Goal: Register for event/course

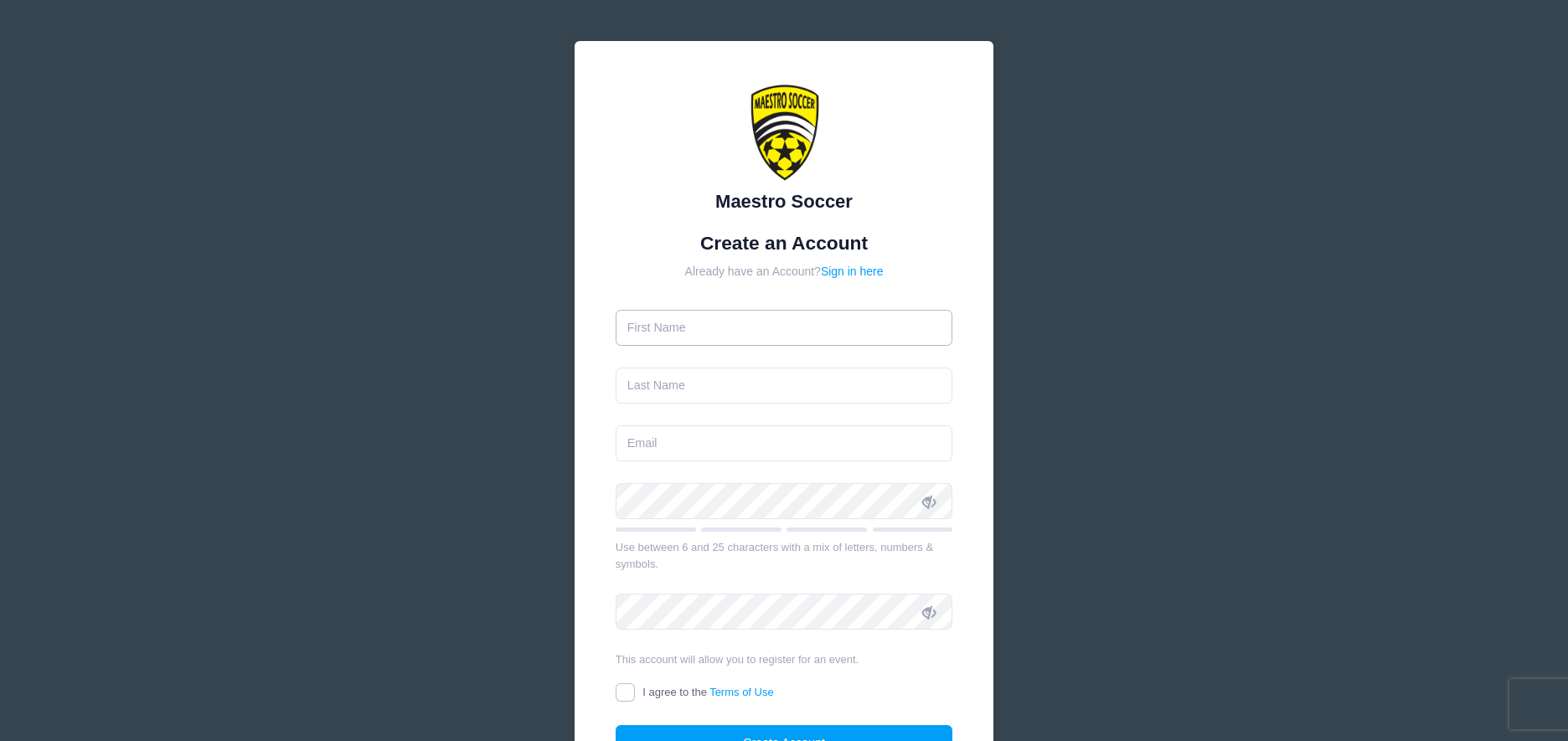
drag, startPoint x: 0, startPoint y: 0, endPoint x: 805, endPoint y: 315, distance: 864.4
click at [805, 315] on input "text" at bounding box center [784, 327] width 338 height 36
type input "Ben"
type input "Block"
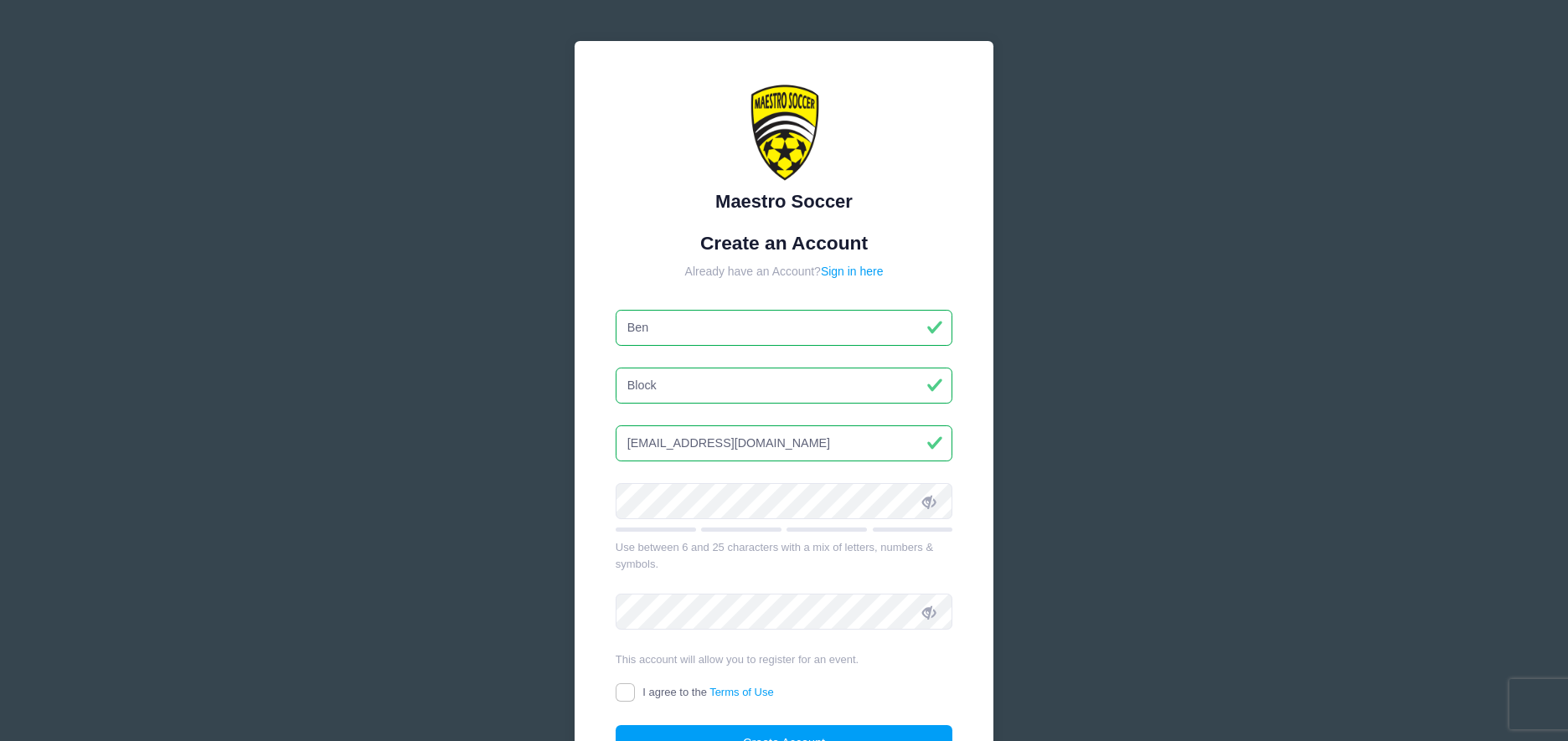
type input "[EMAIL_ADDRESS][DOMAIN_NAME]"
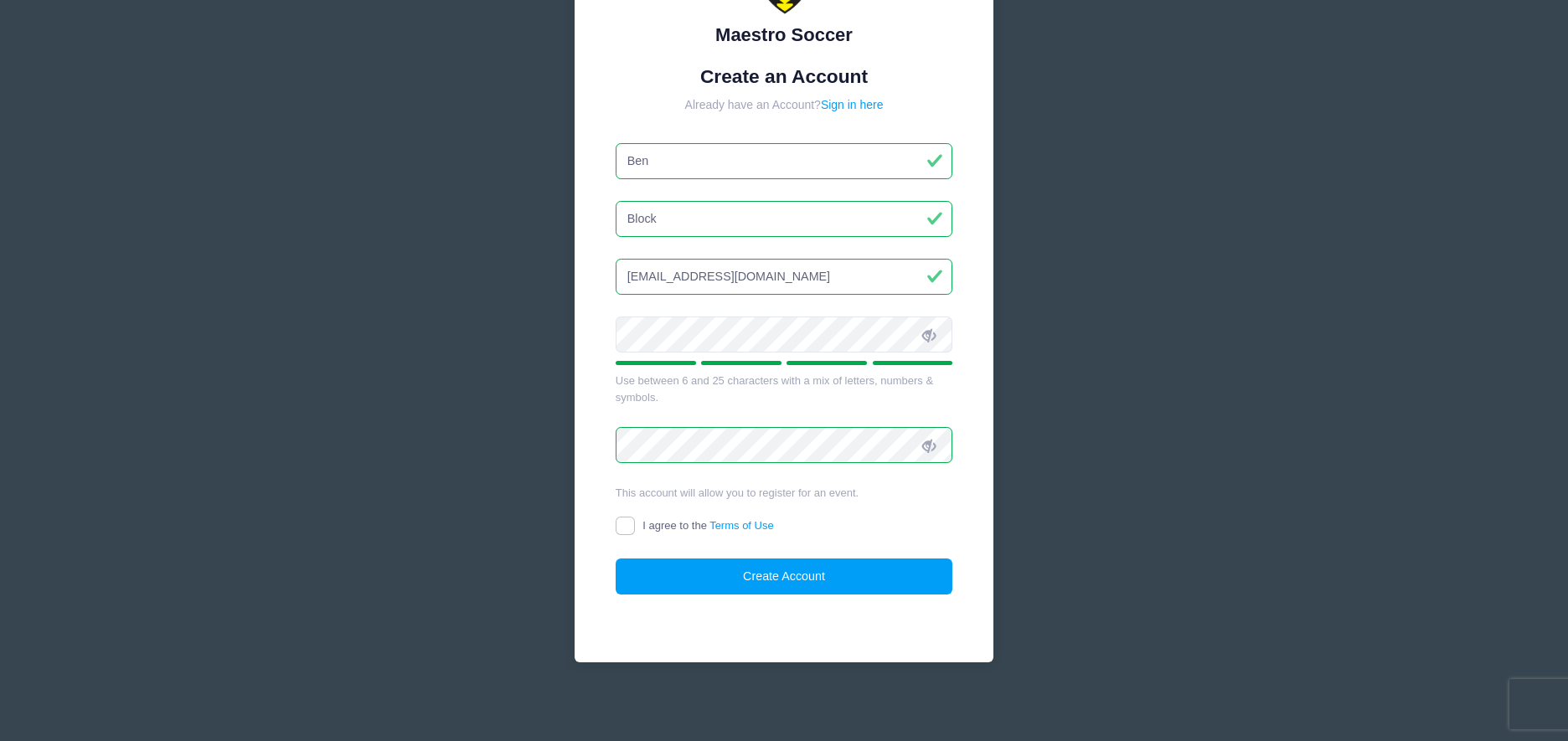
scroll to position [167, 0]
click at [618, 525] on input "I agree to the Terms of Use" at bounding box center [625, 526] width 19 height 19
checkbox input "true"
click at [675, 572] on button "Create Account" at bounding box center [784, 575] width 338 height 36
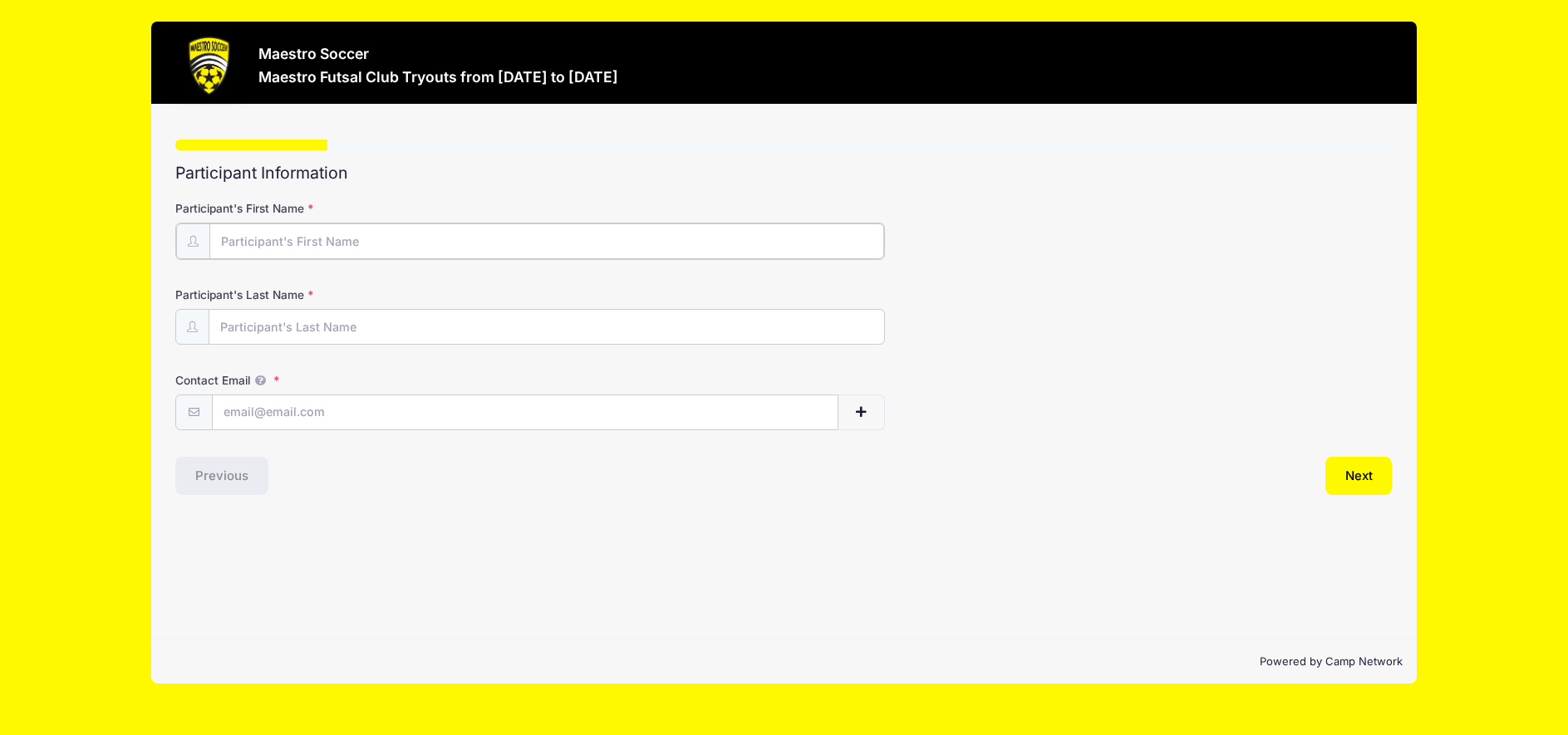
click at [432, 231] on input "Participant's First Name" at bounding box center [546, 240] width 675 height 36
type input "Reid"
type input "Block"
type input "[EMAIL_ADDRESS][DOMAIN_NAME]"
click at [1377, 492] on button "Next" at bounding box center [1358, 474] width 68 height 39
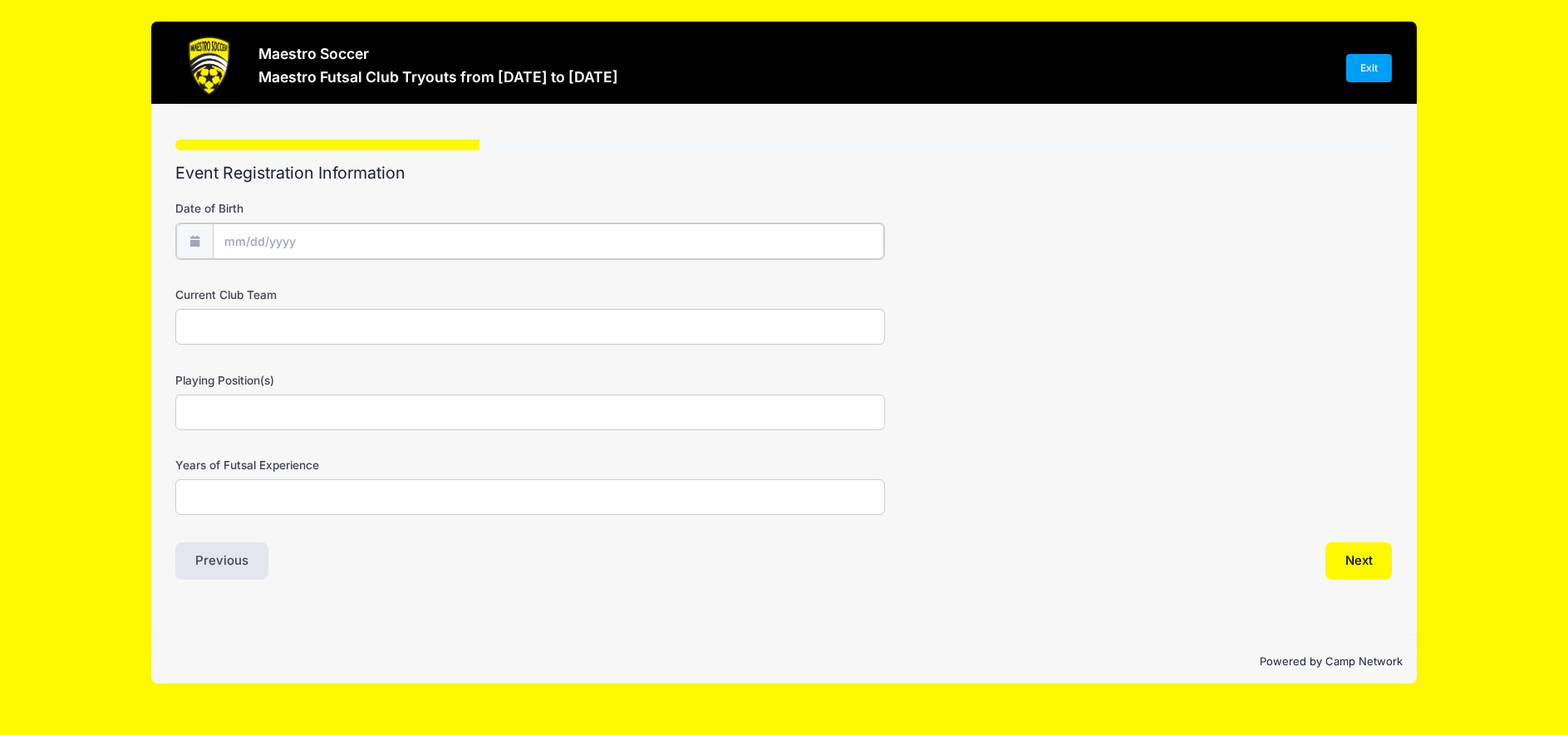
click at [330, 233] on input "Date of Birth" at bounding box center [548, 240] width 672 height 36
click at [244, 241] on input "Date of Birth" at bounding box center [548, 240] width 672 height 36
click at [400, 285] on div "January February March April May June July August September October November De…" at bounding box center [328, 279] width 158 height 28
click at [422, 292] on span at bounding box center [421, 285] width 27 height 28
select select "8"
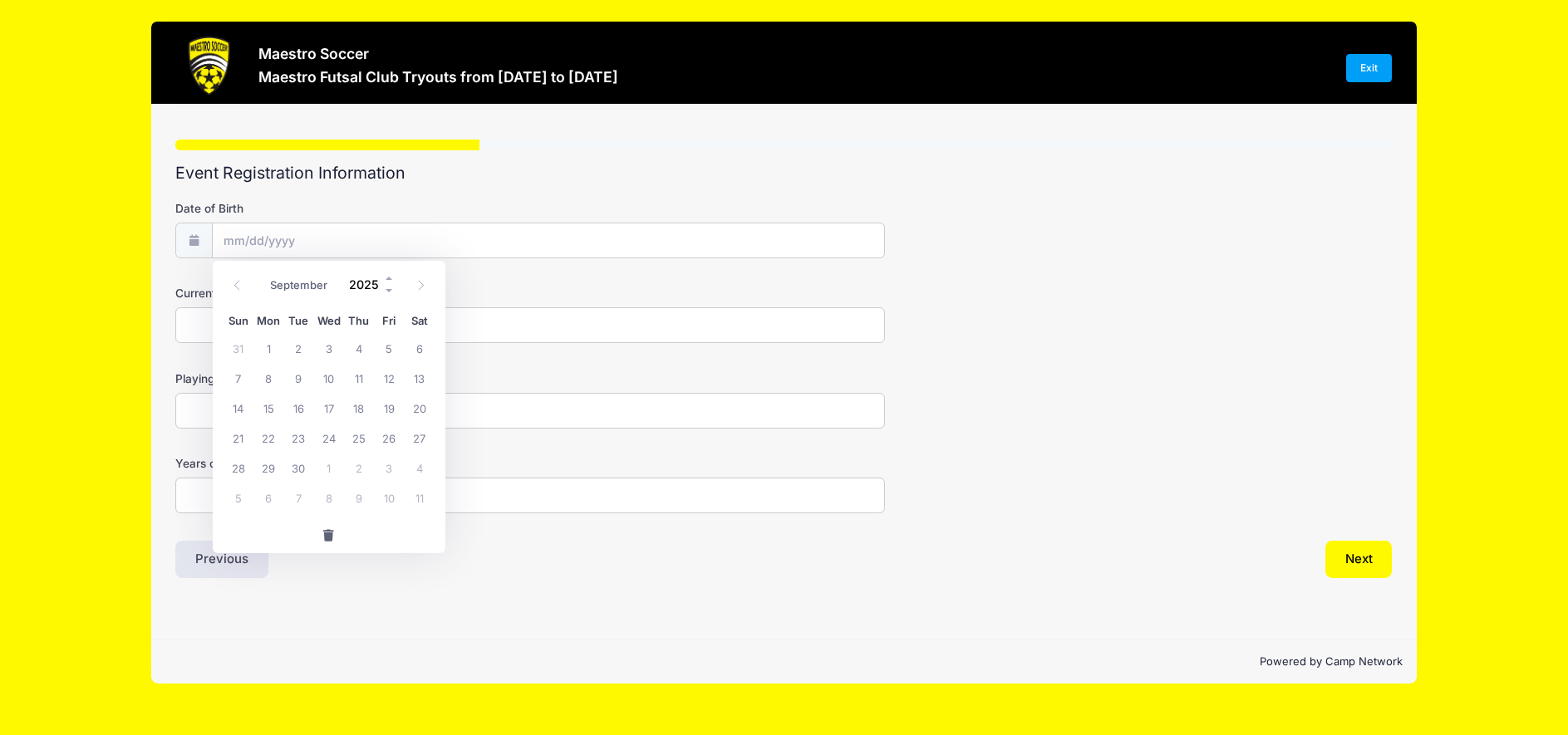
click at [342, 289] on input "2025" at bounding box center [369, 285] width 54 height 25
type input "2015"
click at [302, 270] on div "January February March April May June July August September October November De…" at bounding box center [328, 279] width 158 height 28
click at [304, 292] on select "January February March April May June July August September October November De…" at bounding box center [299, 286] width 74 height 21
select select "0"
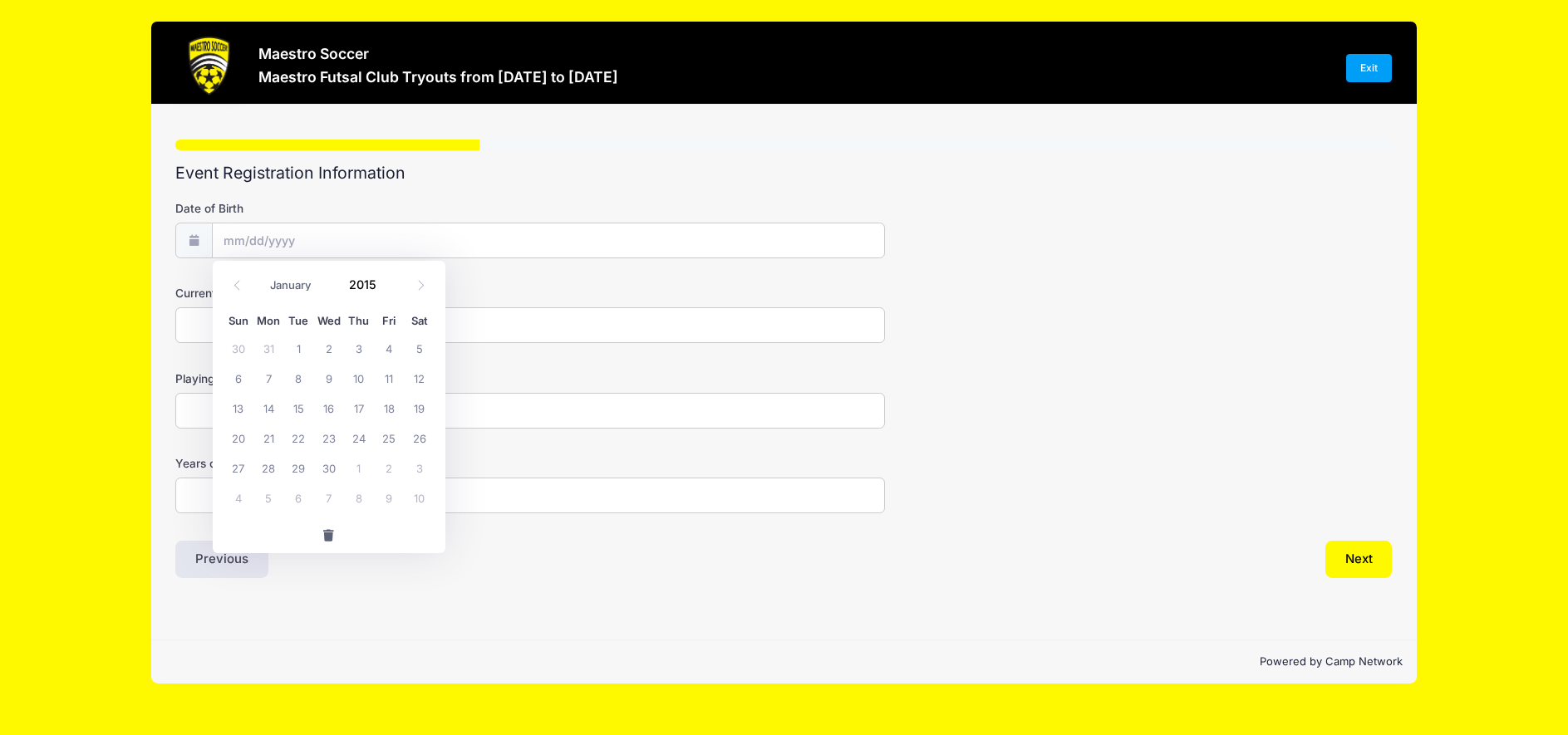
click at [263, 275] on select "January February March April May June July August September October November De…" at bounding box center [299, 286] width 74 height 21
click at [322, 383] on span "7" at bounding box center [328, 378] width 30 height 30
type input "01/07/2015"
click at [292, 328] on input "Current Club Team" at bounding box center [530, 325] width 710 height 36
type input "A"
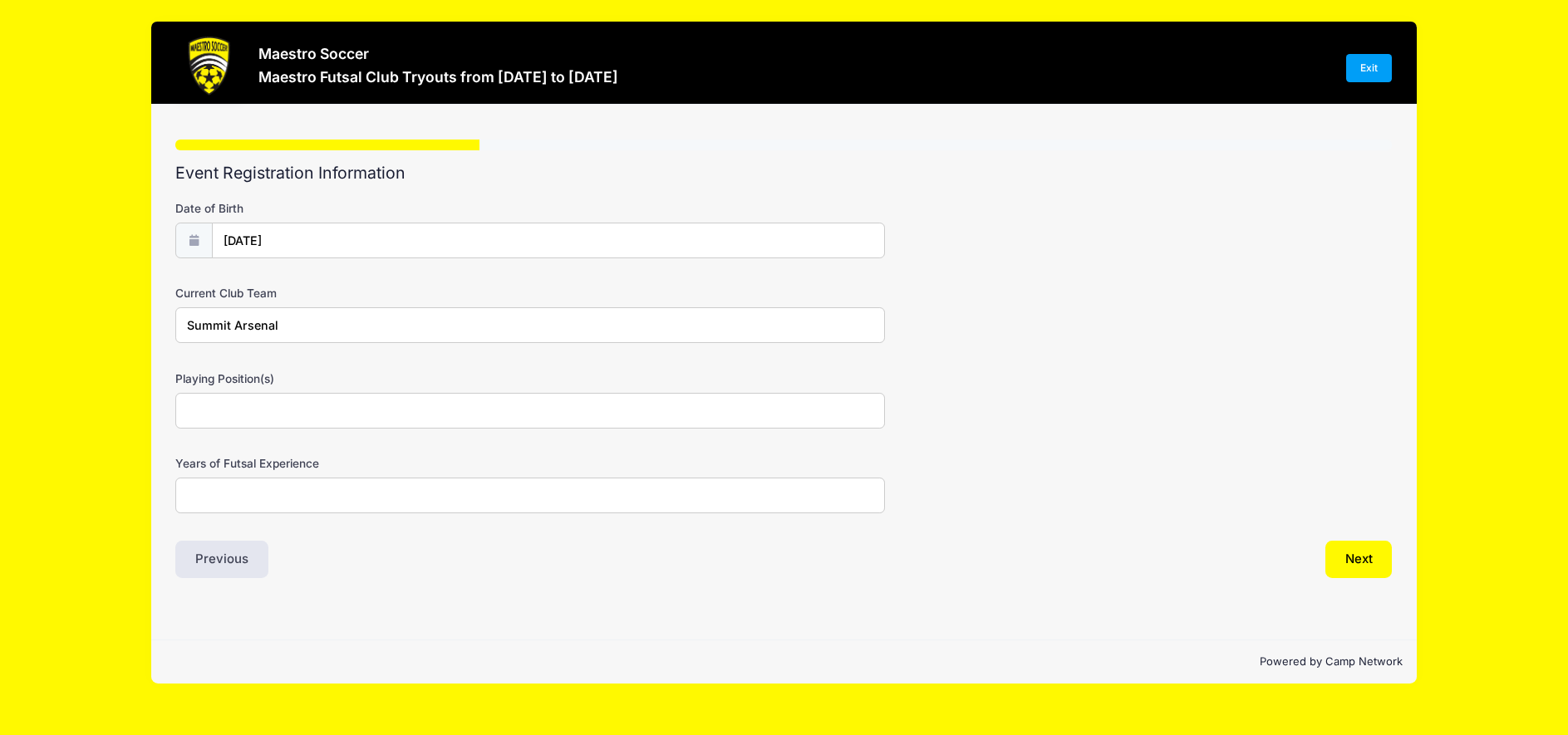
type input "Summit Arsenal"
type input "Striker, Defense, Mid"
type input "5"
type input "4"
type input "3?"
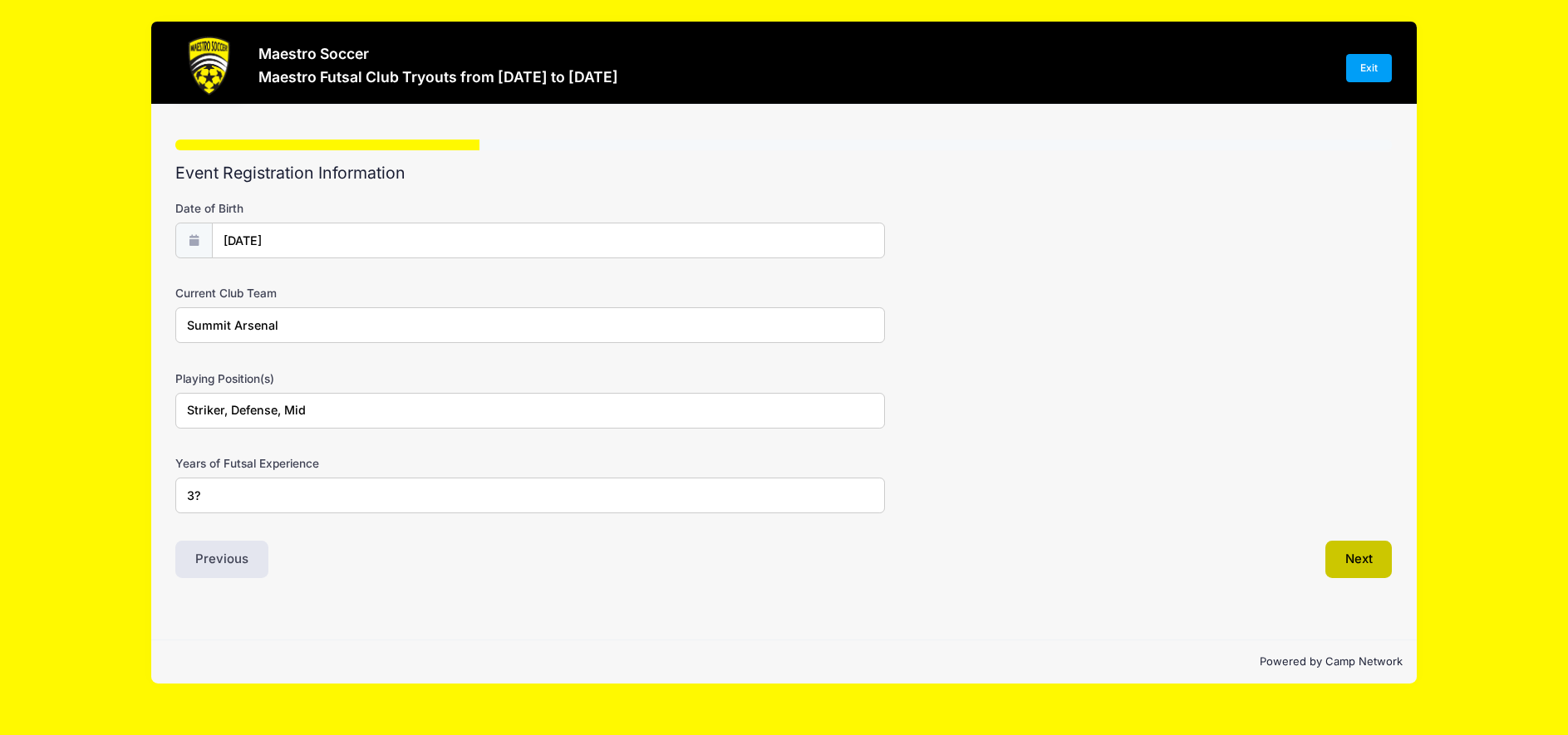
click at [1363, 566] on button "Next" at bounding box center [1358, 560] width 68 height 39
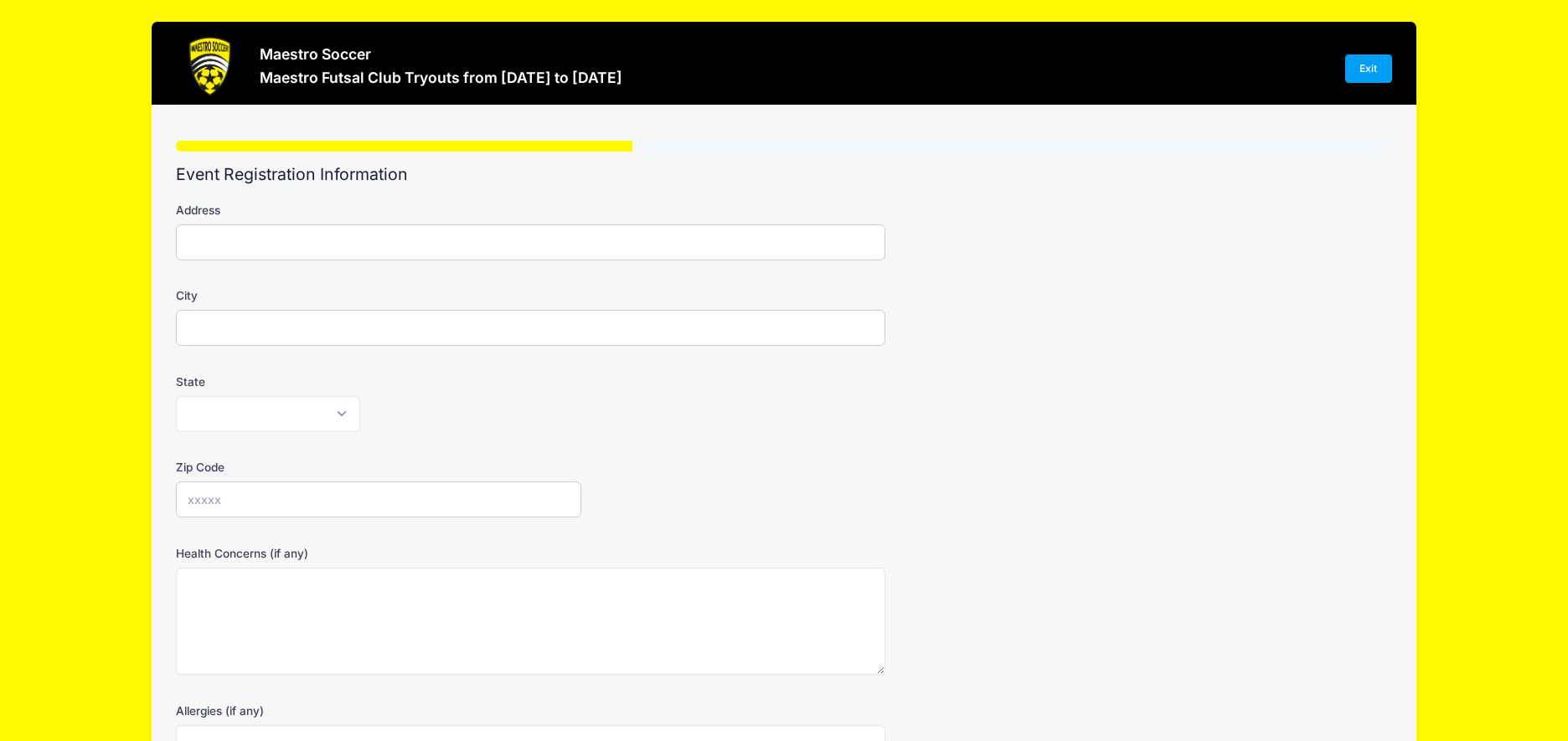
click at [449, 247] on input "Address" at bounding box center [530, 242] width 710 height 36
type input "7 Manor Hill Rd"
type input "Summit"
click at [337, 413] on select "Alabama Alaska American Samoa Arizona Arkansas Armed Forces Africa Armed Forces…" at bounding box center [268, 414] width 184 height 36
select select "NJ"
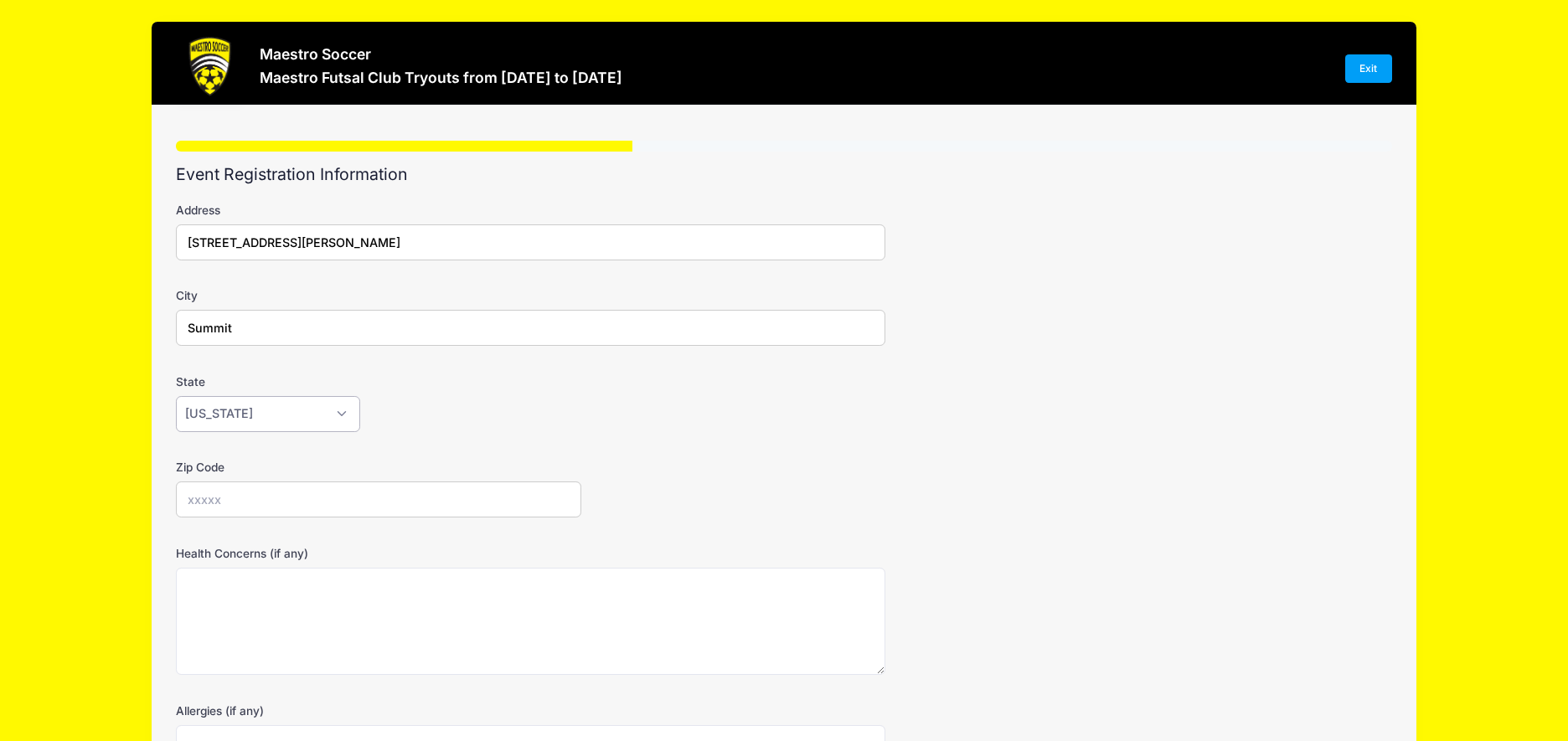
click at [176, 396] on select "Alabama Alaska American Samoa Arizona Arkansas Armed Forces Africa Armed Forces…" at bounding box center [268, 414] width 184 height 36
click at [267, 500] on input "Zip Code" at bounding box center [379, 500] width 405 height 36
type input "07901"
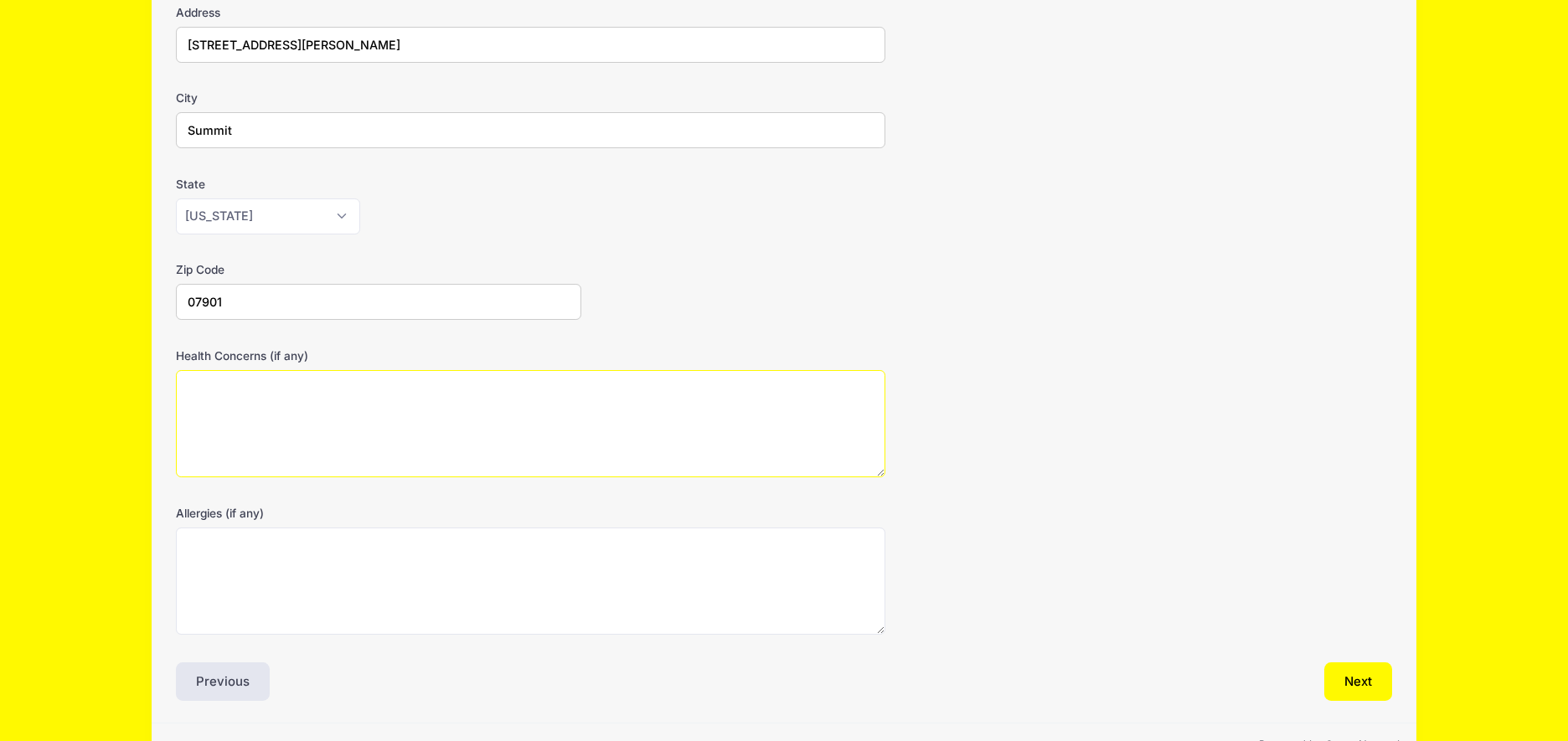
scroll to position [245, 0]
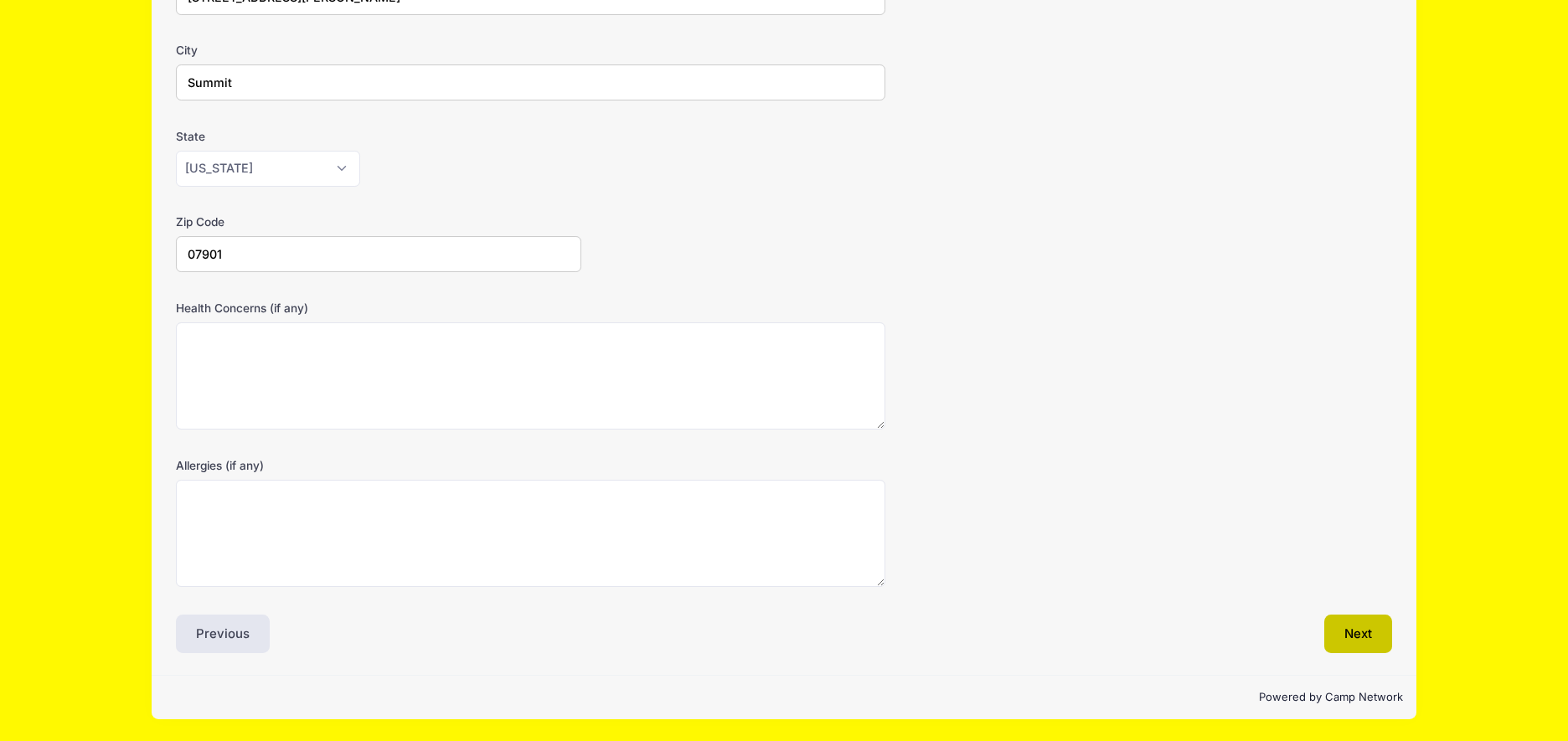
click at [1369, 639] on button "Next" at bounding box center [1358, 635] width 68 height 39
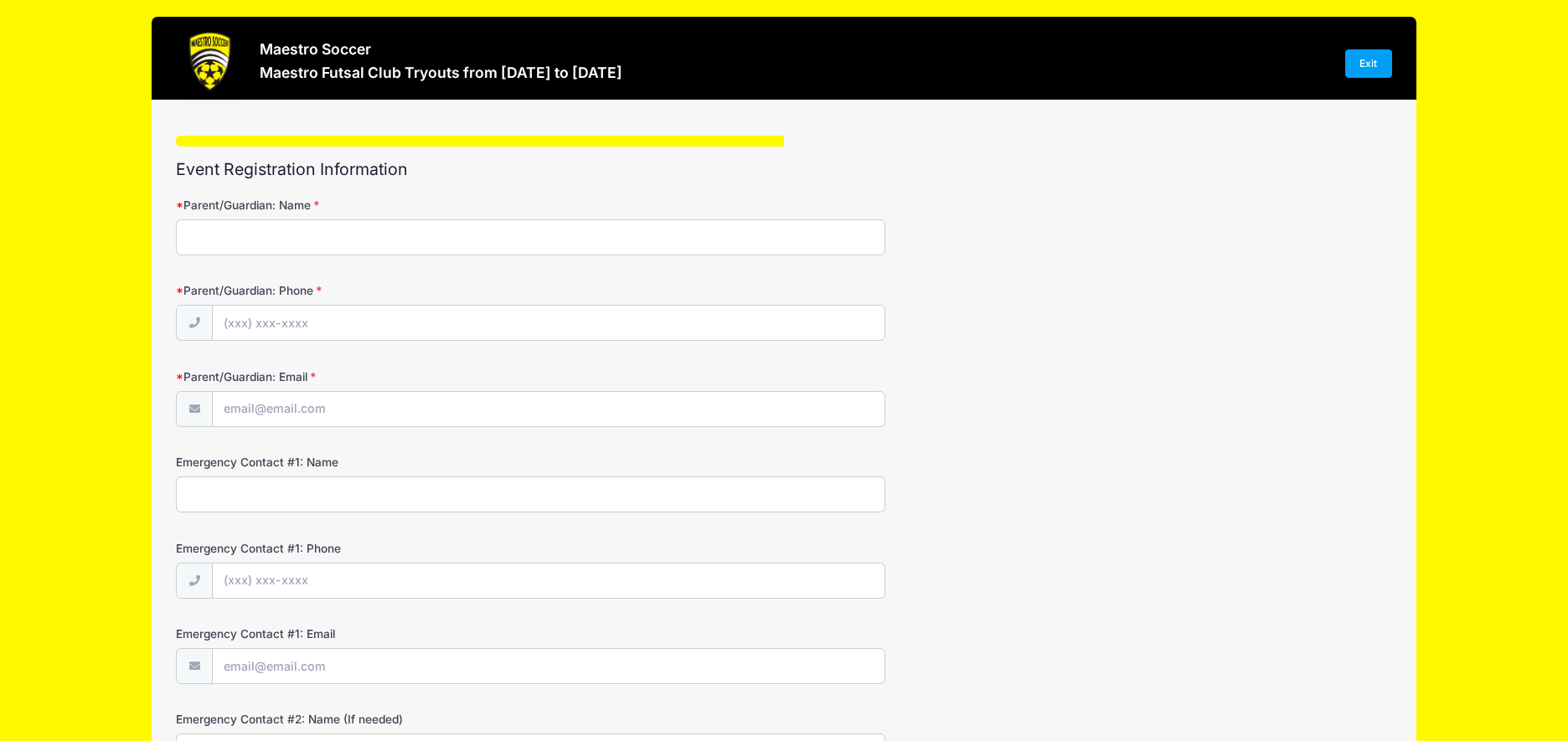
scroll to position [0, 0]
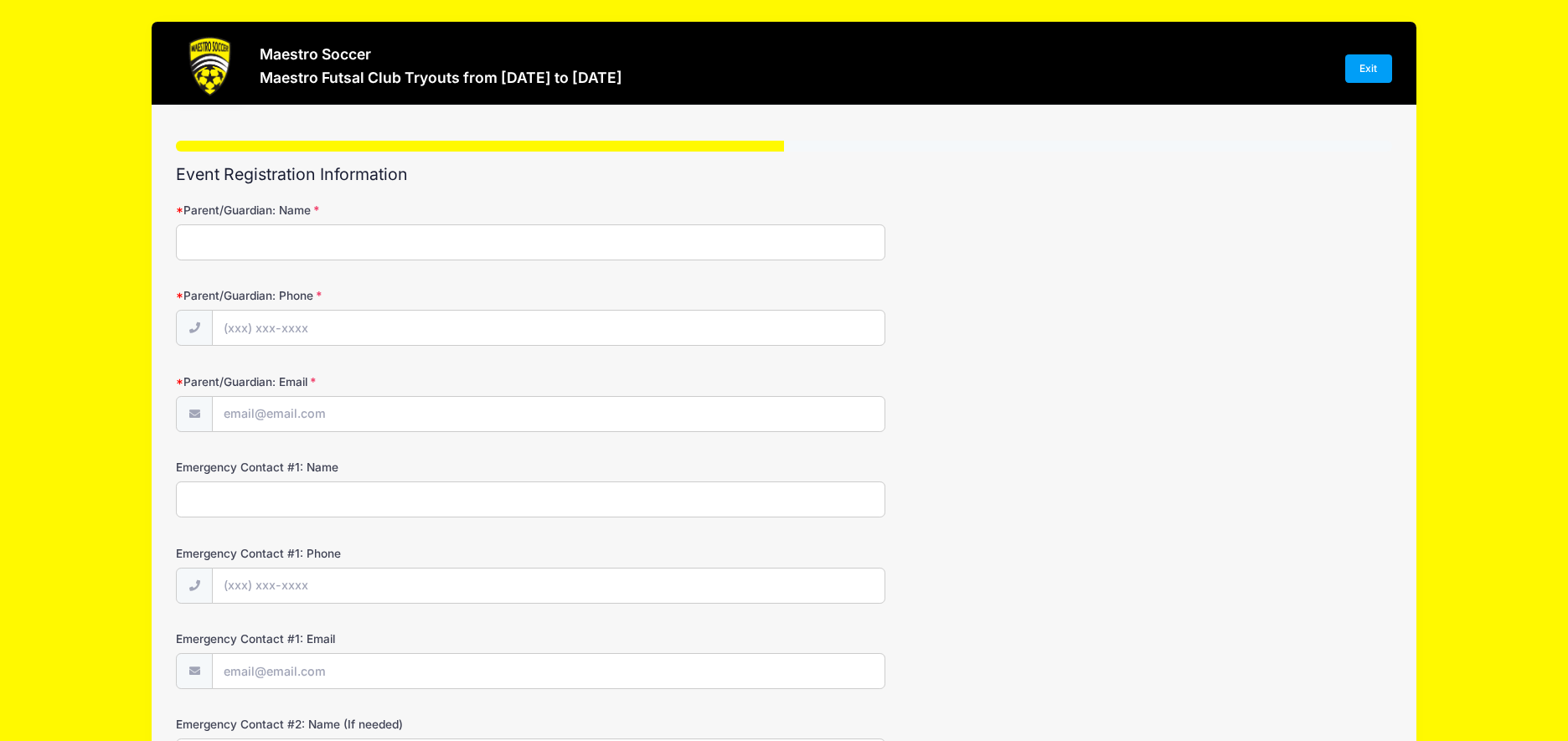
click at [386, 244] on input "Parent/Guardian: Name" at bounding box center [530, 242] width 710 height 36
type input "Ben"
type input "Bl"
type input "N"
type input "Ben Block"
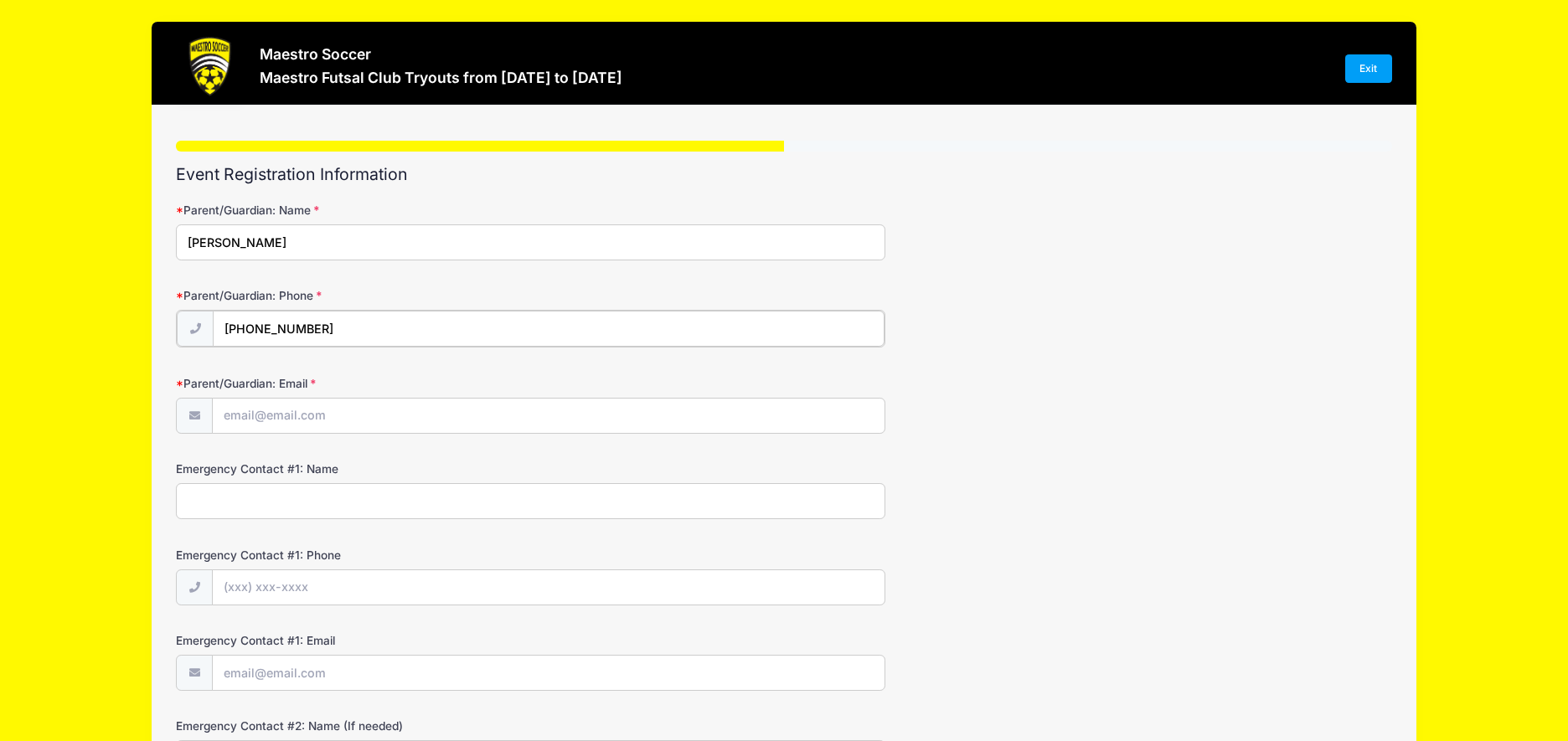
type input "(858) 243-1820"
type input "[EMAIL_ADDRESS][DOMAIN_NAME]"
type input "Justine Lelchuk"
type input "(5"
type input "(646) 256-0546"
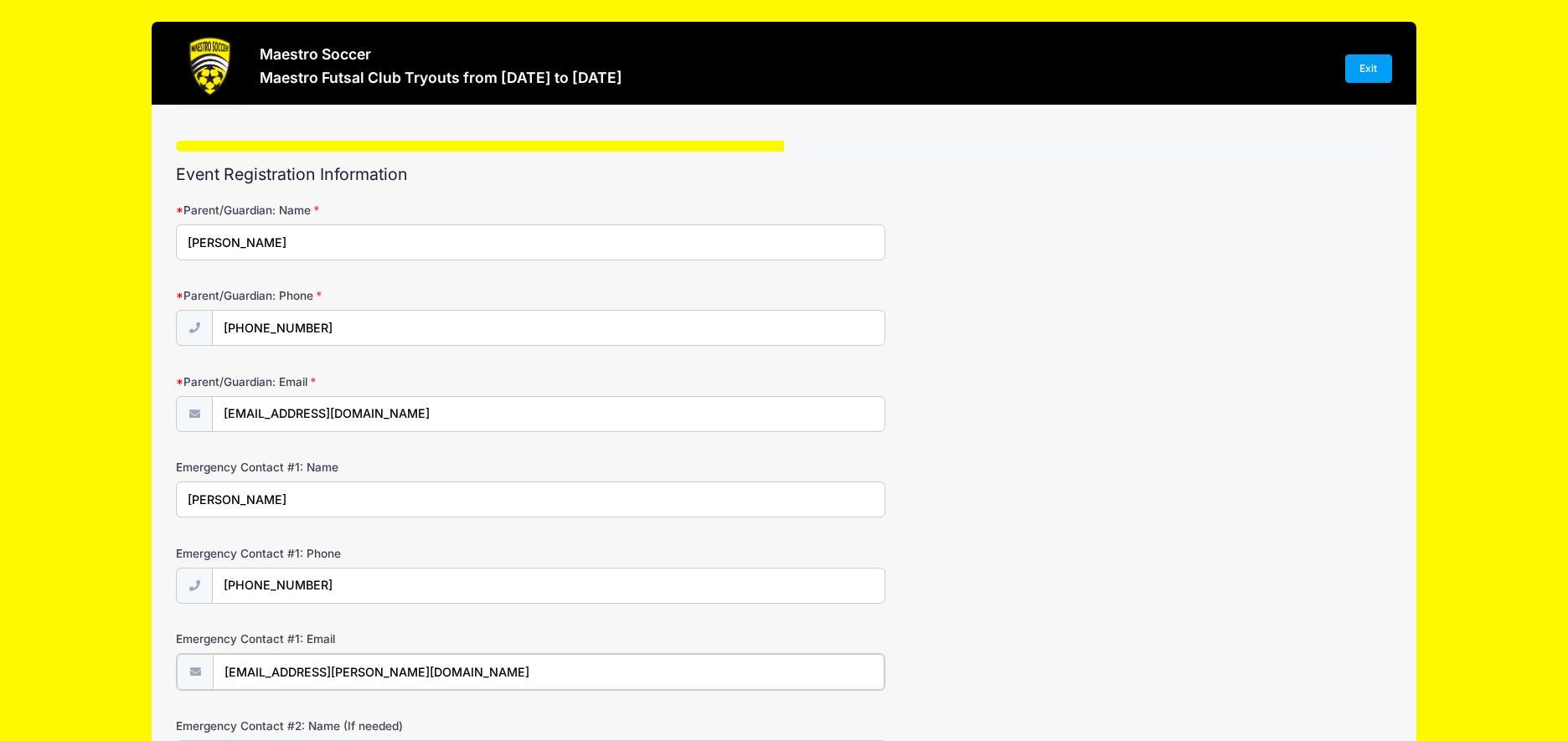
type input "justine.k.lelchuk@gmail.com"
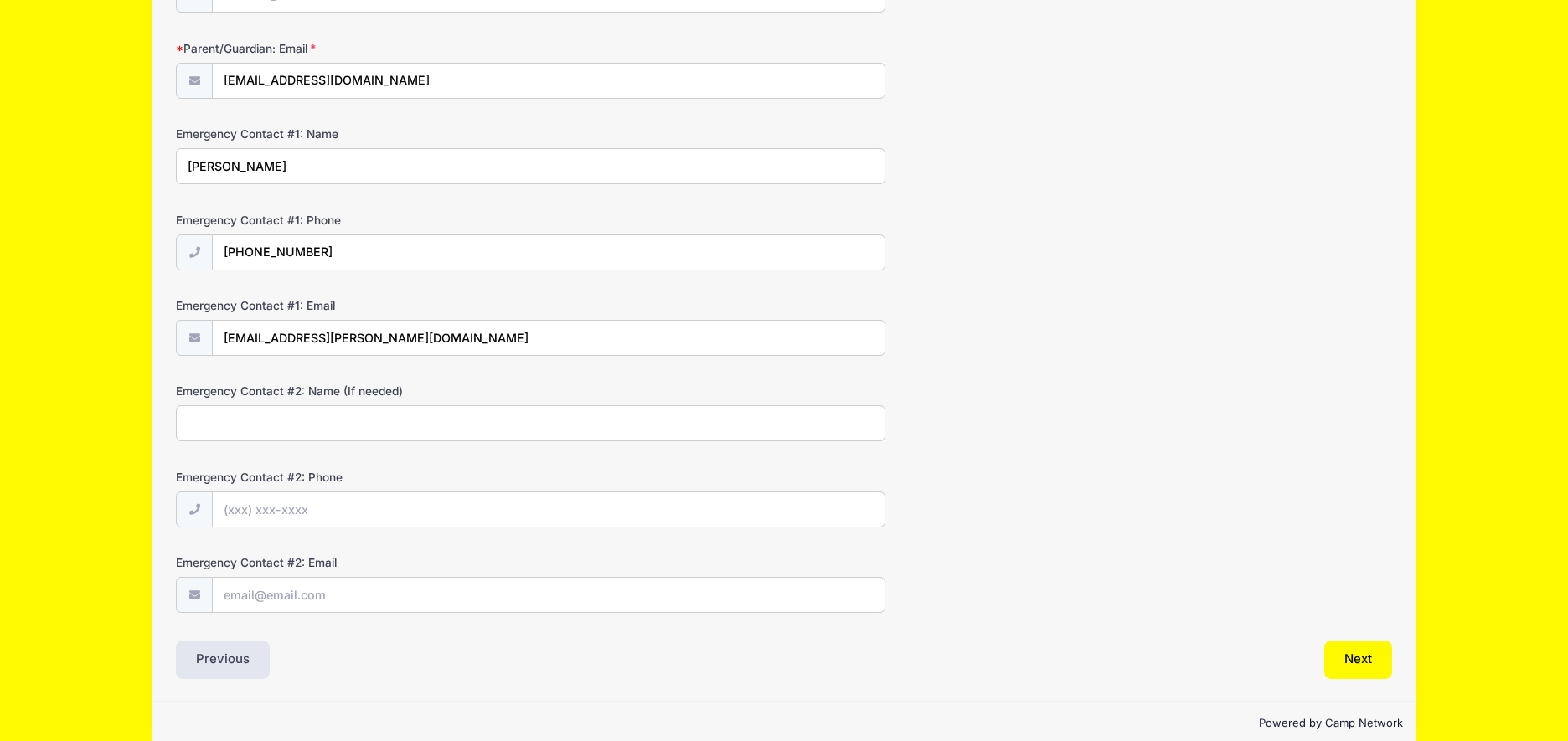
scroll to position [359, 0]
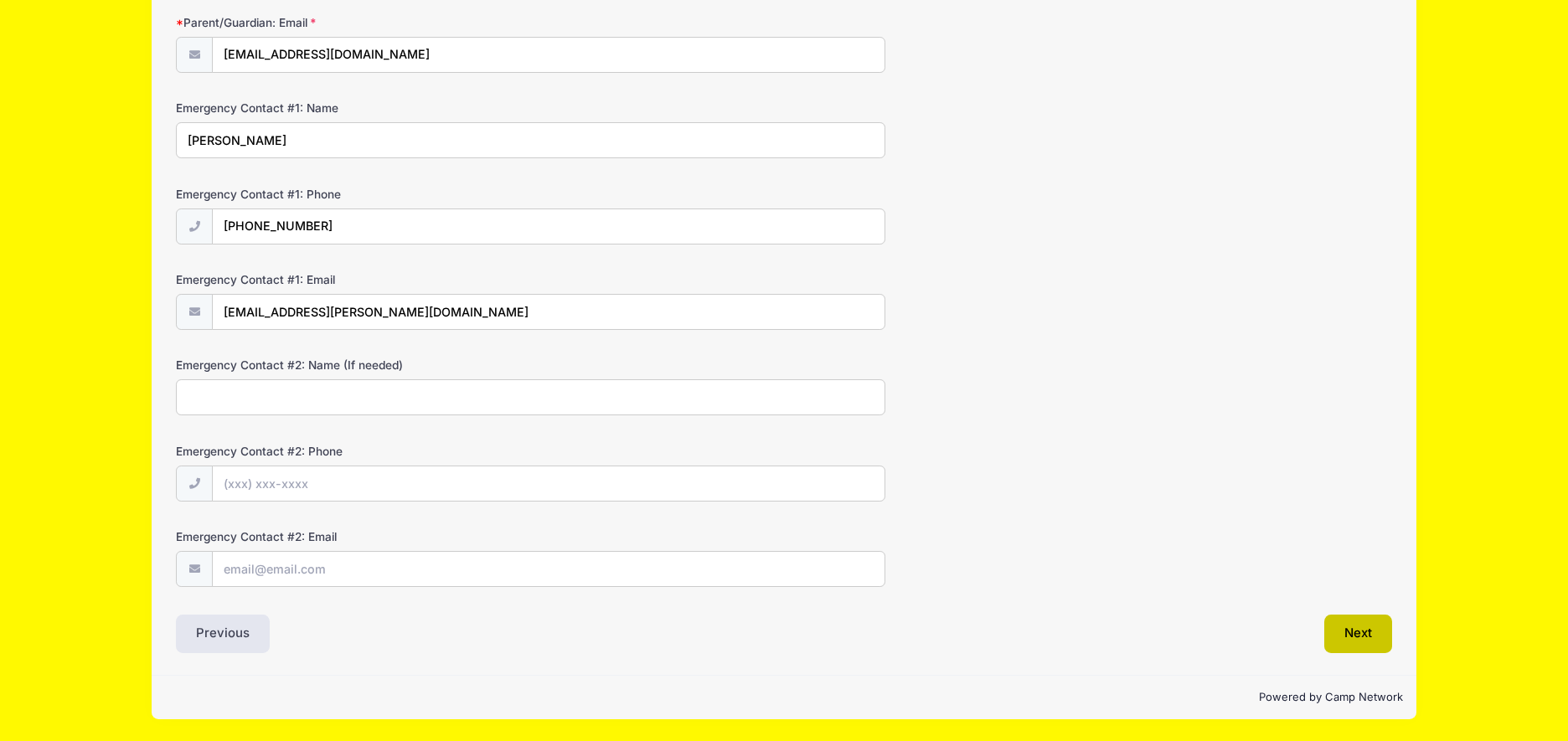
click at [1358, 629] on button "Next" at bounding box center [1358, 635] width 68 height 39
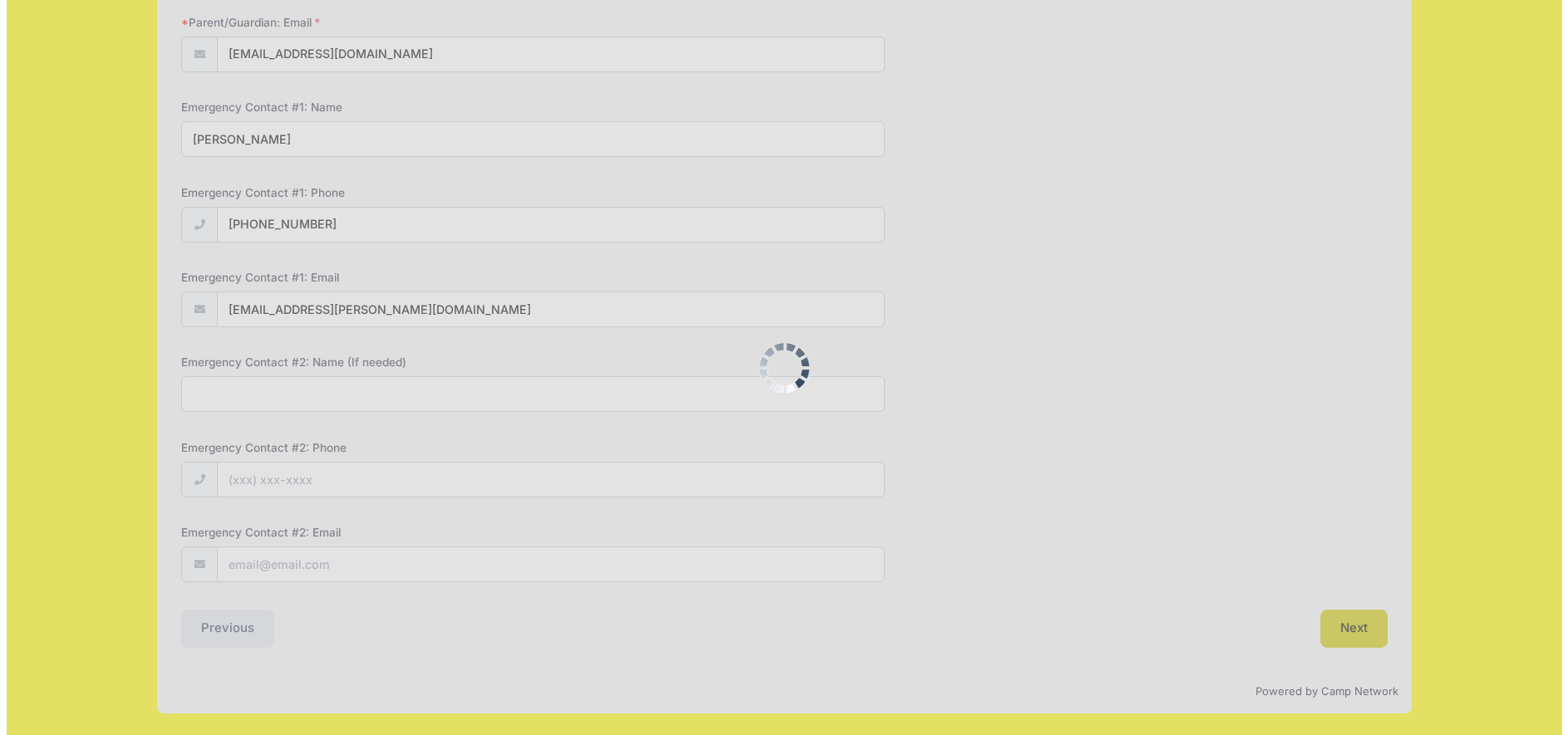
scroll to position [0, 0]
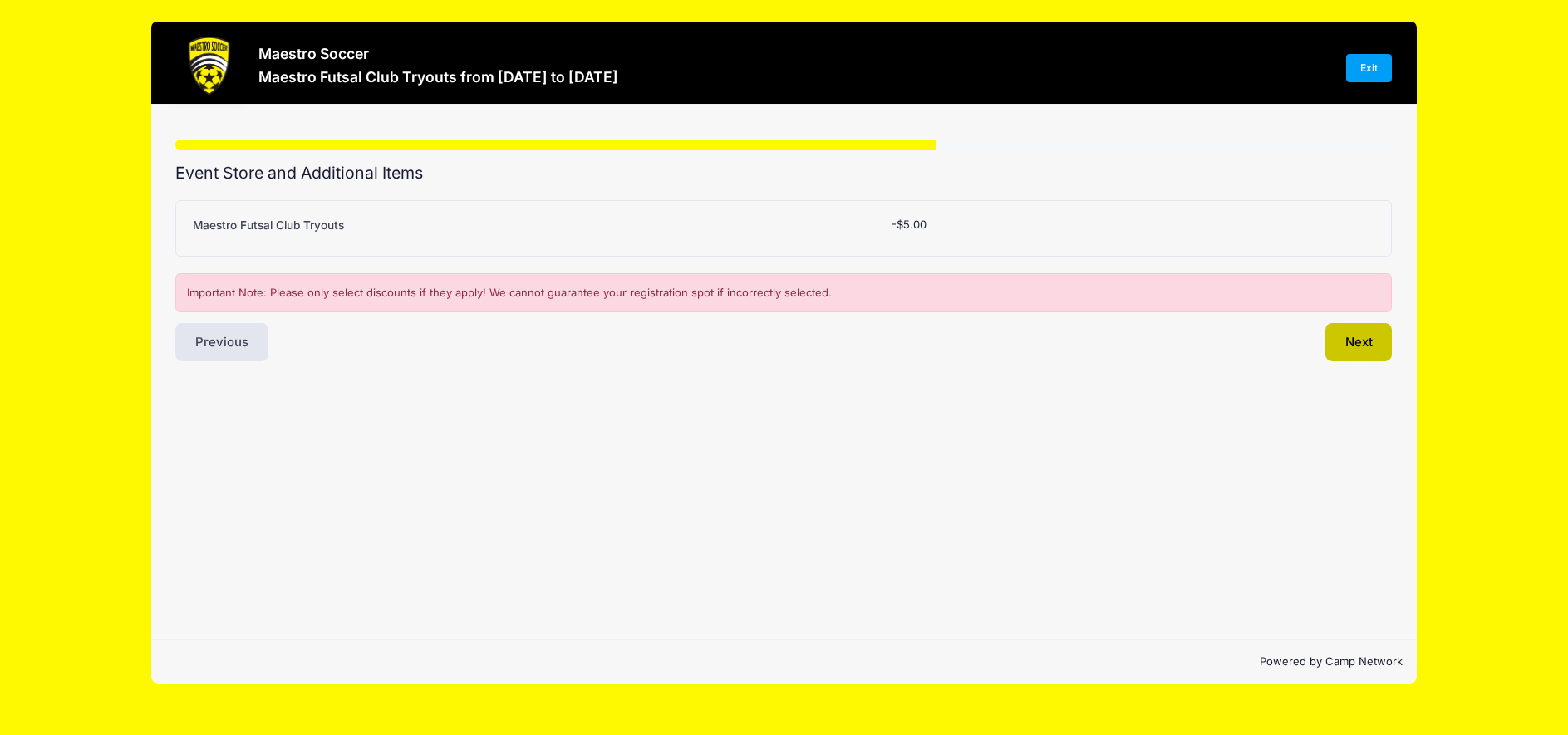
click at [1349, 348] on button "Next" at bounding box center [1358, 343] width 68 height 39
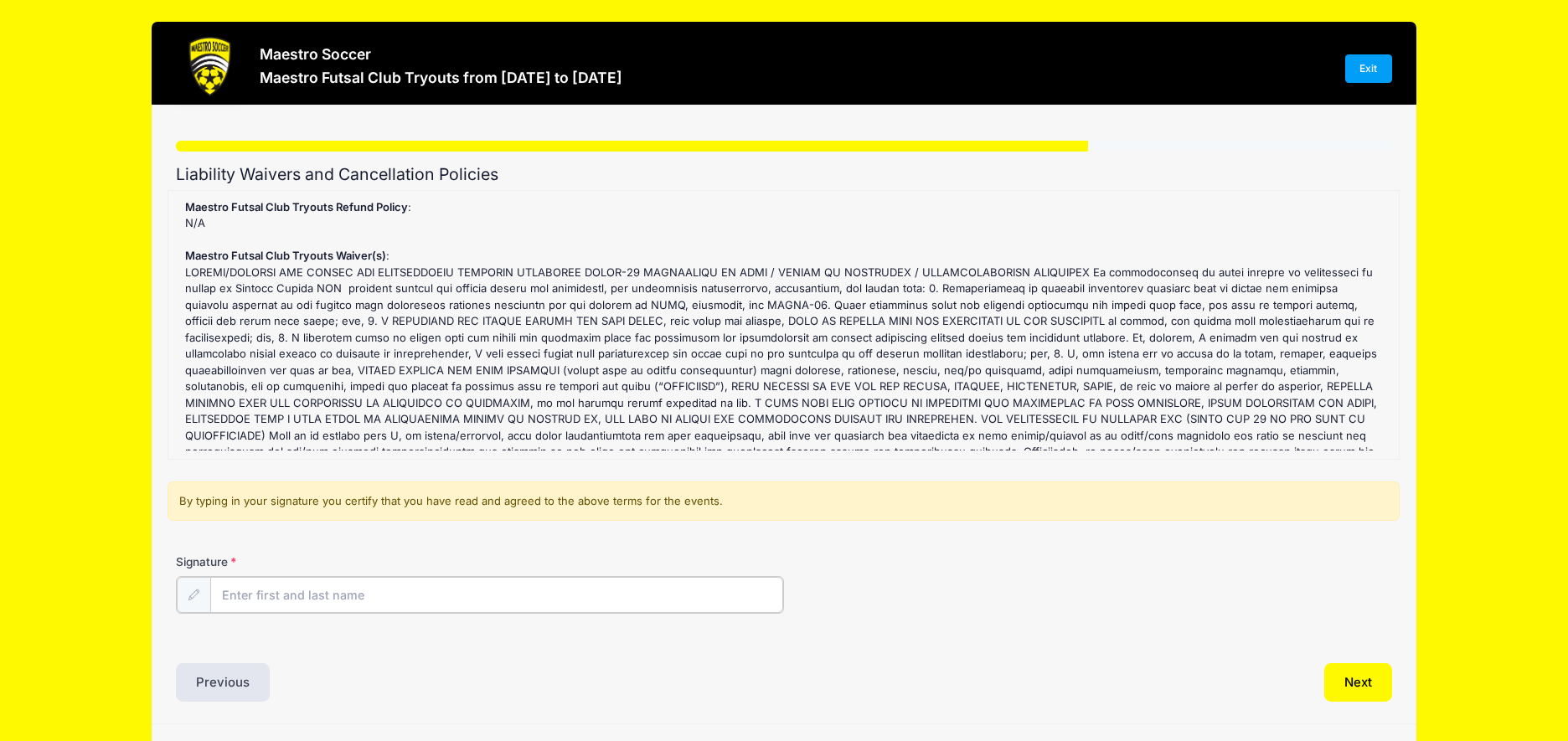
click at [450, 586] on input "Signature" at bounding box center [496, 595] width 572 height 36
type input "Benjamin Block"
click at [1353, 670] on button "Next" at bounding box center [1358, 682] width 68 height 39
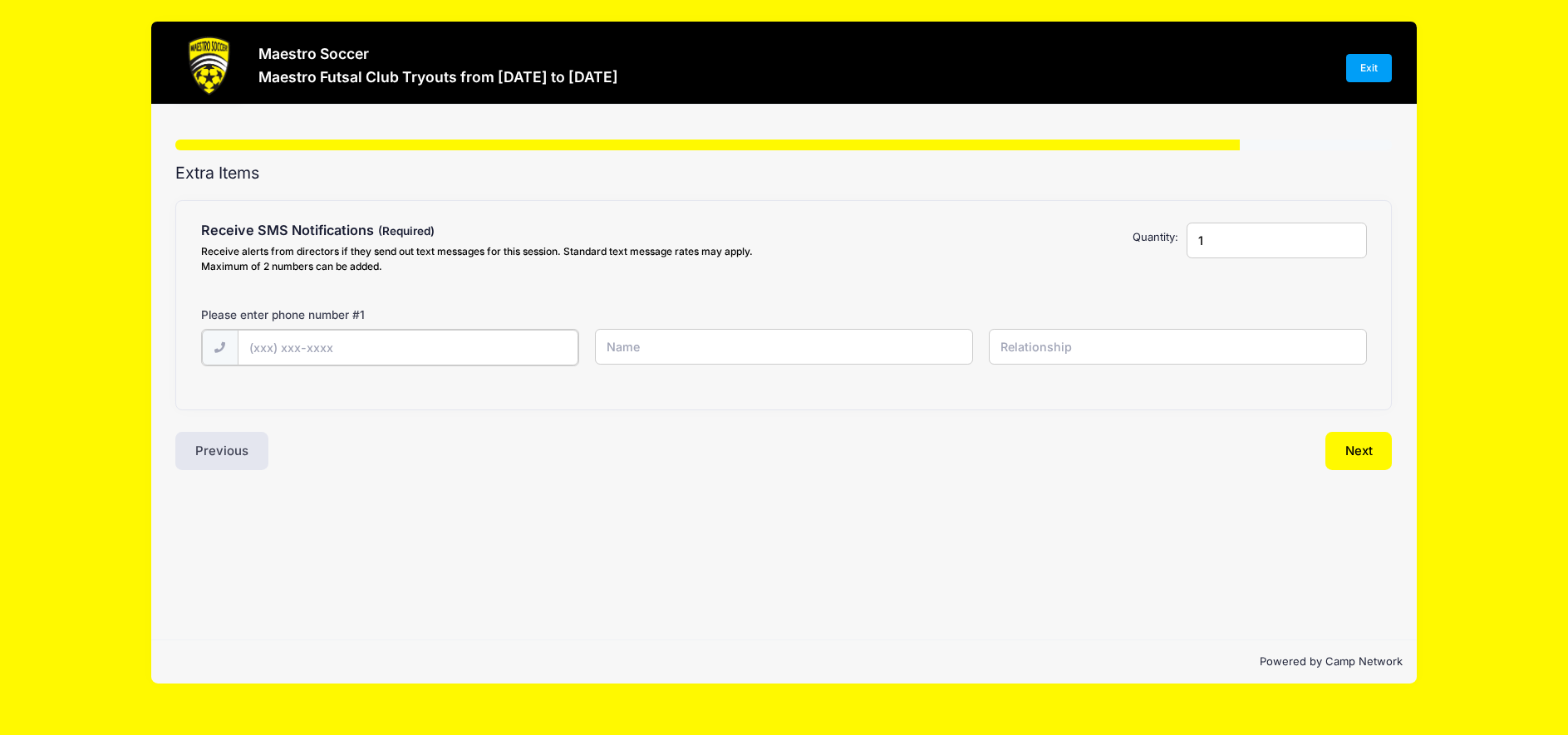
click at [407, 332] on input "text" at bounding box center [407, 348] width 341 height 36
type input "(858) 243-1820"
type input "Ben Block"
type input "Father"
click at [1258, 241] on input "1" at bounding box center [1277, 240] width 182 height 36
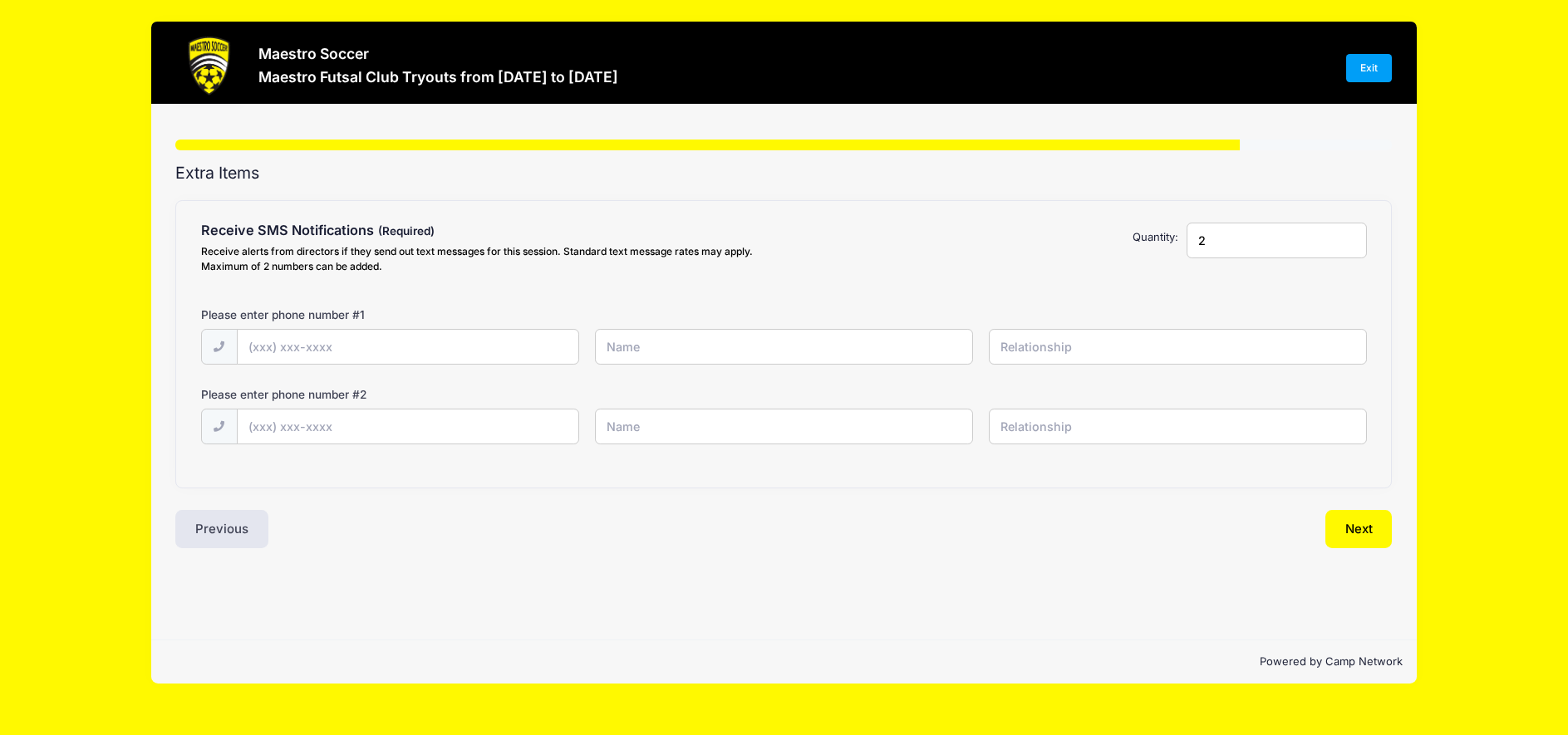
type input "2"
type input "(858) 243-1820"
type input "Ben"
type input "Dad"
type input "(646) 256-0546"
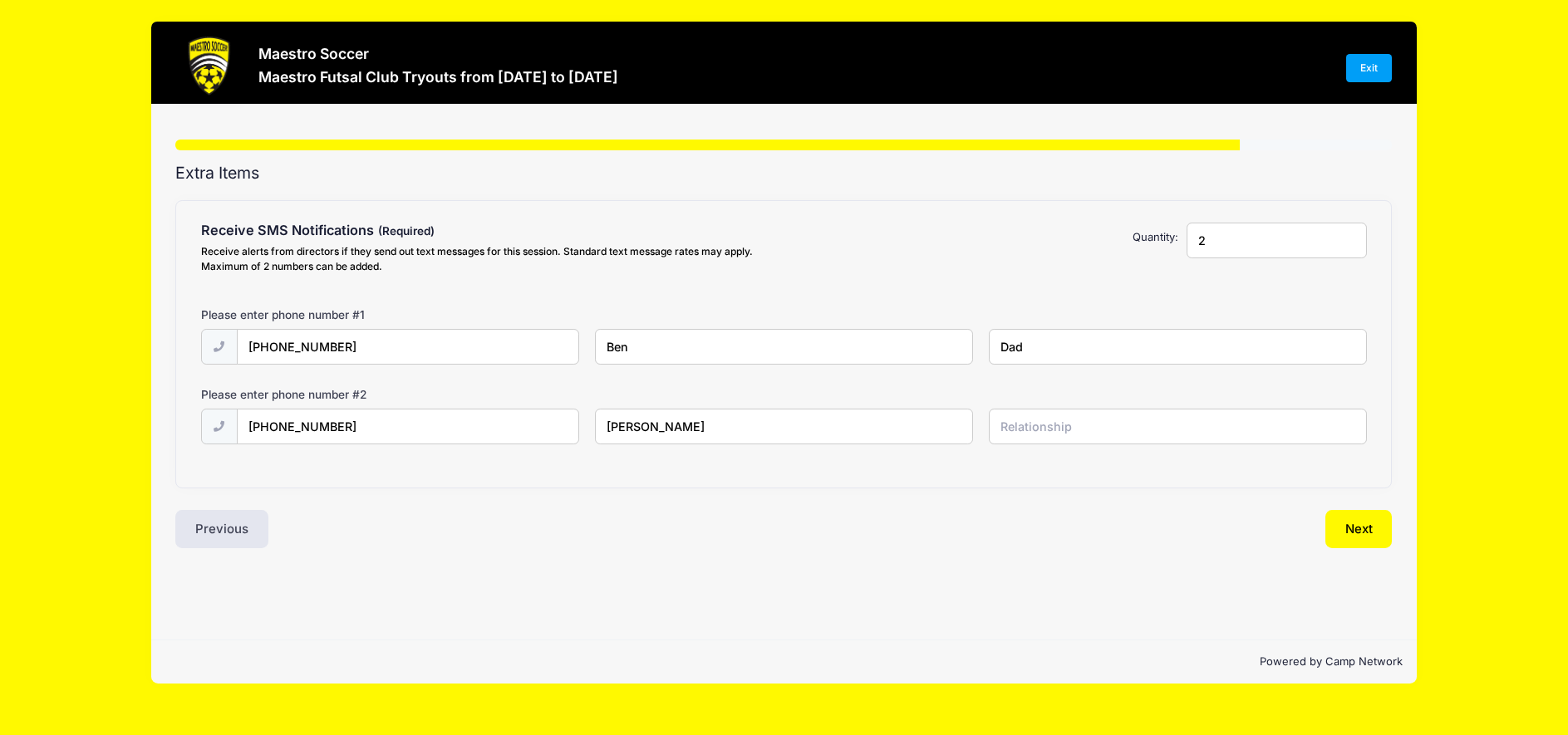
type input "Justine"
type input "Mom"
click at [1379, 534] on button "Next" at bounding box center [1358, 529] width 68 height 39
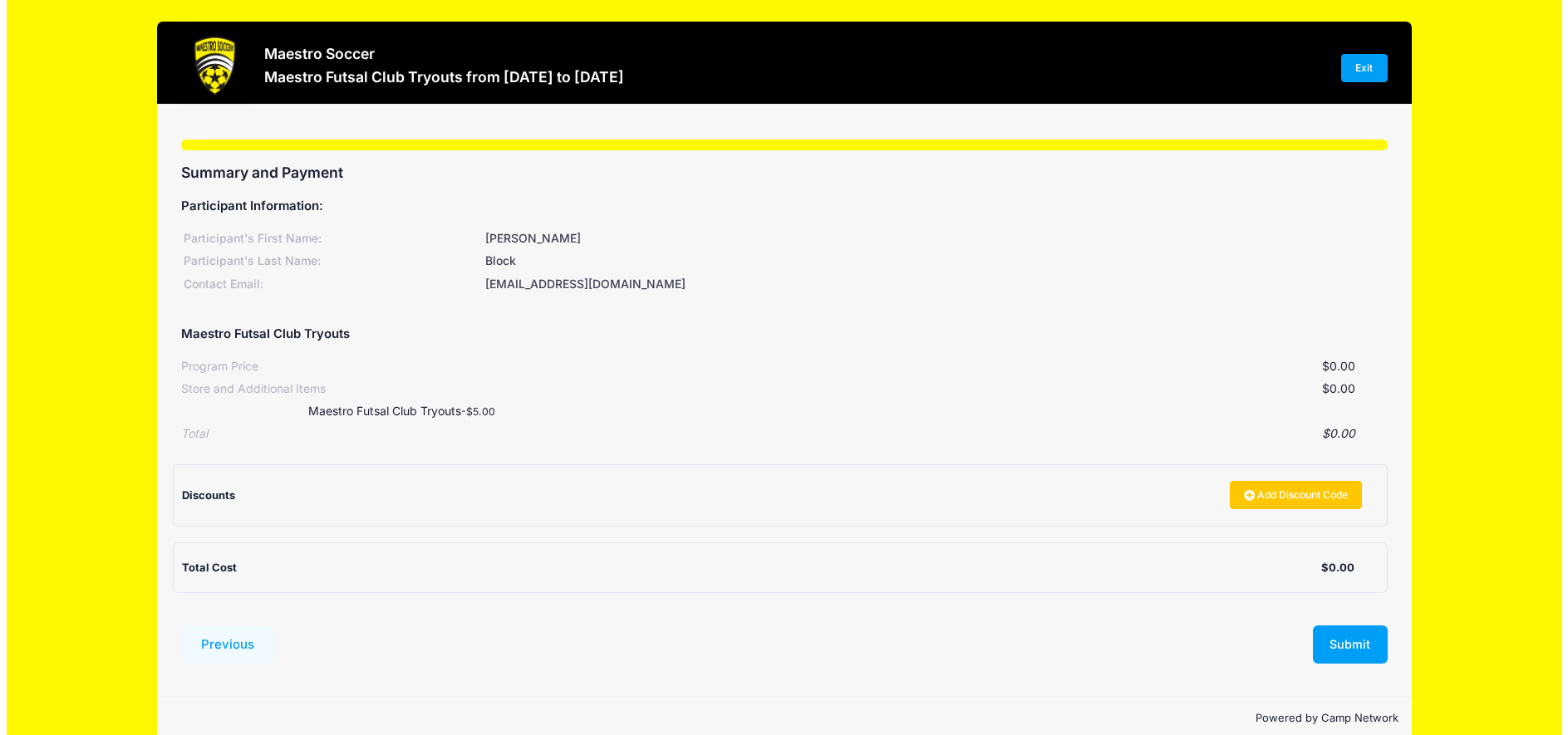
scroll to position [27, 0]
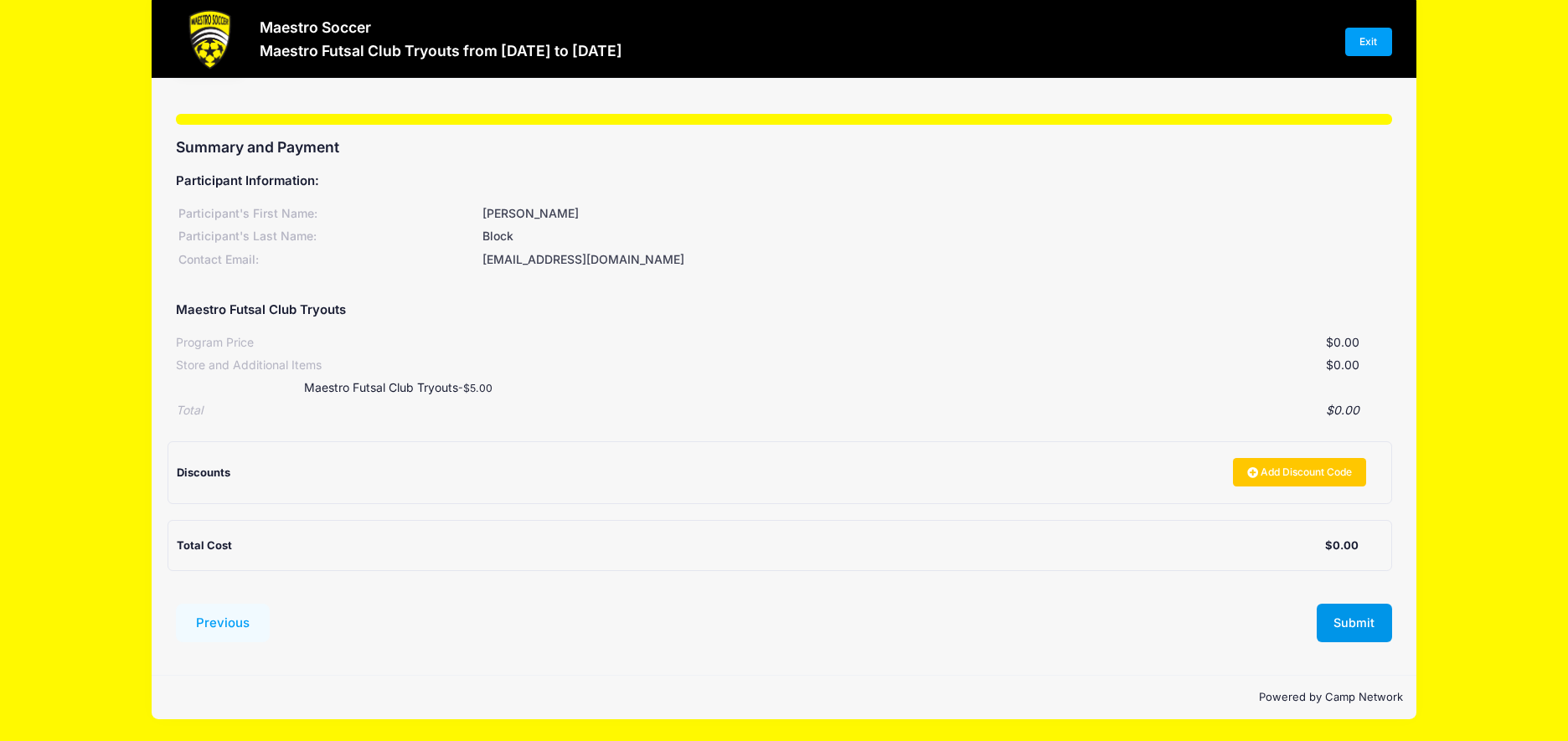
click at [1362, 638] on button "Submit" at bounding box center [1353, 623] width 75 height 39
